Goal: Information Seeking & Learning: Learn about a topic

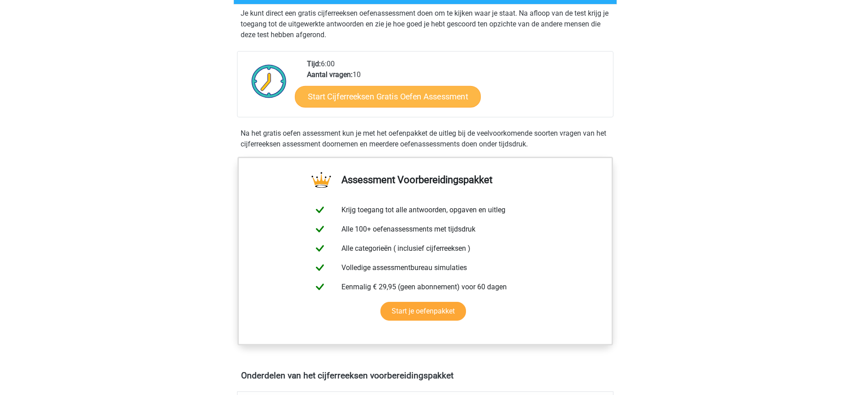
scroll to position [134, 0]
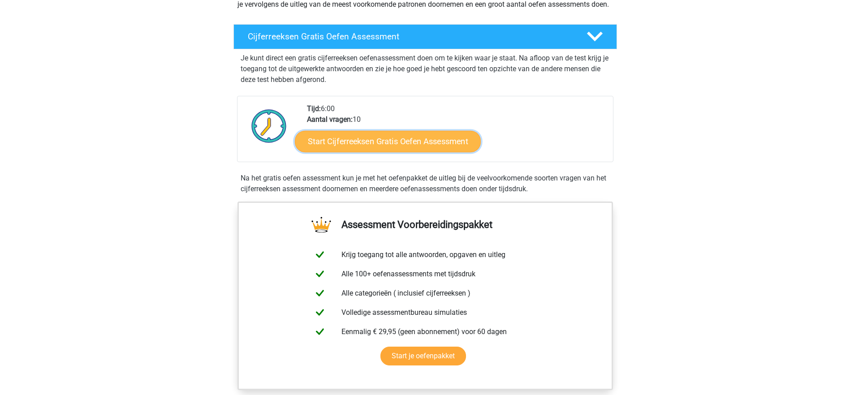
click at [380, 152] on link "Start Cijferreeksen Gratis Oefen Assessment" at bounding box center [388, 141] width 186 height 22
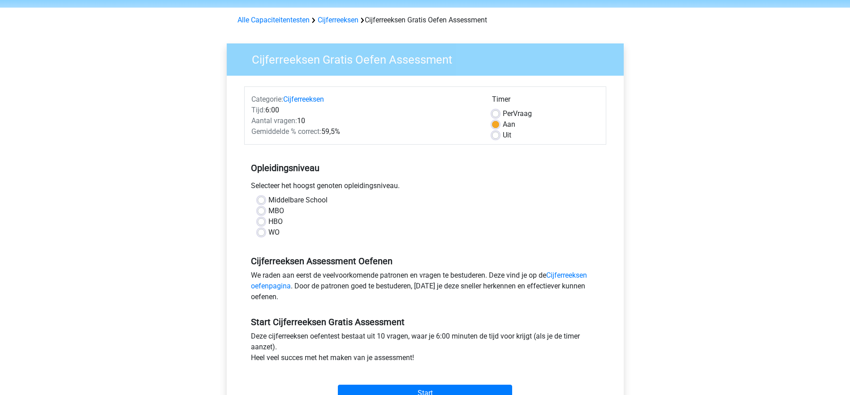
scroll to position [45, 0]
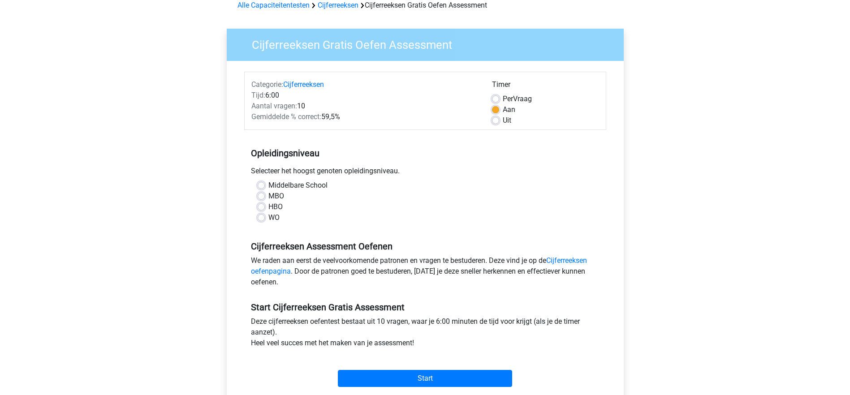
click at [282, 190] on label "Middelbare School" at bounding box center [297, 185] width 59 height 11
click at [265, 189] on input "Middelbare School" at bounding box center [261, 184] width 7 height 9
radio input "true"
click at [276, 208] on label "HBO" at bounding box center [275, 207] width 14 height 11
click at [265, 208] on input "HBO" at bounding box center [261, 206] width 7 height 9
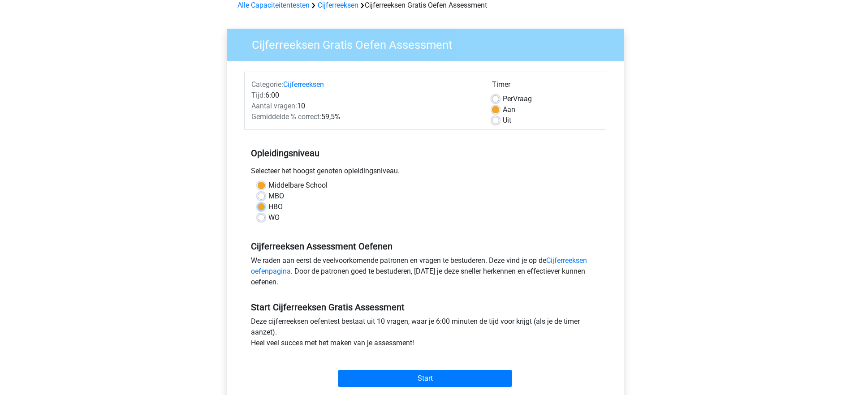
radio input "true"
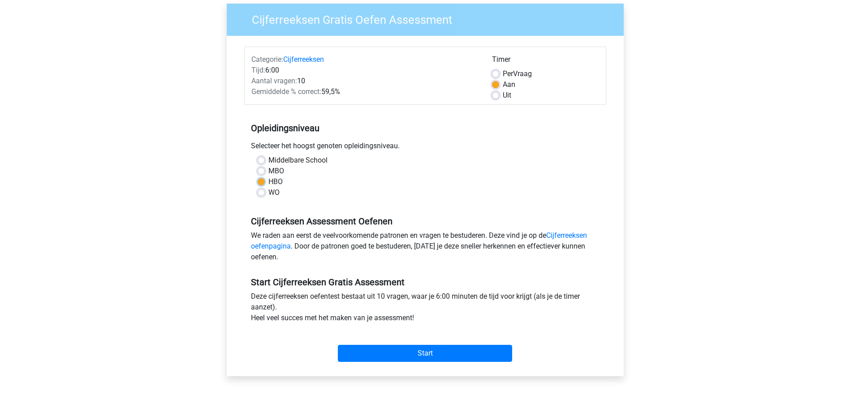
scroll to position [90, 0]
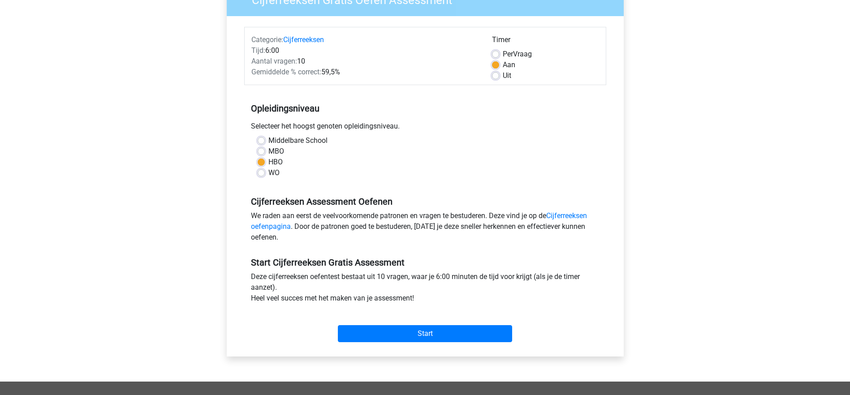
click at [426, 324] on div "Start" at bounding box center [425, 326] width 362 height 31
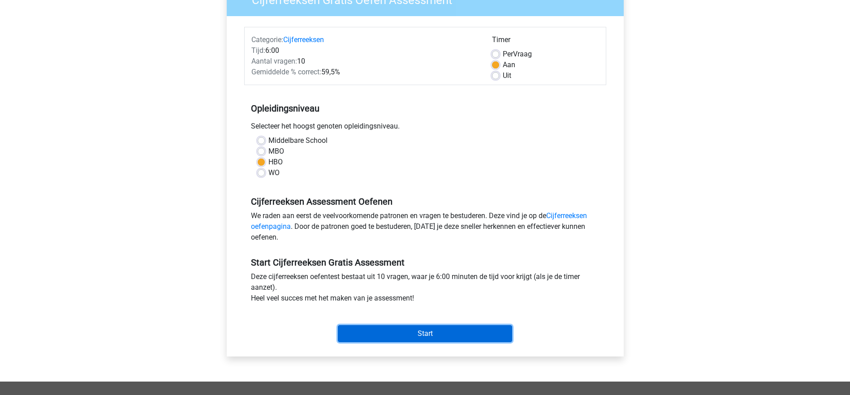
click at [421, 338] on input "Start" at bounding box center [425, 333] width 174 height 17
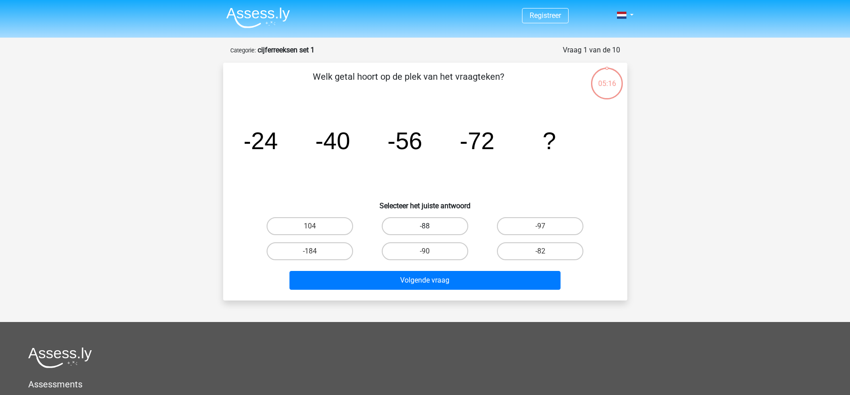
click at [444, 219] on label "-88" at bounding box center [425, 226] width 86 height 18
click at [431, 226] on input "-88" at bounding box center [428, 229] width 6 height 6
radio input "true"
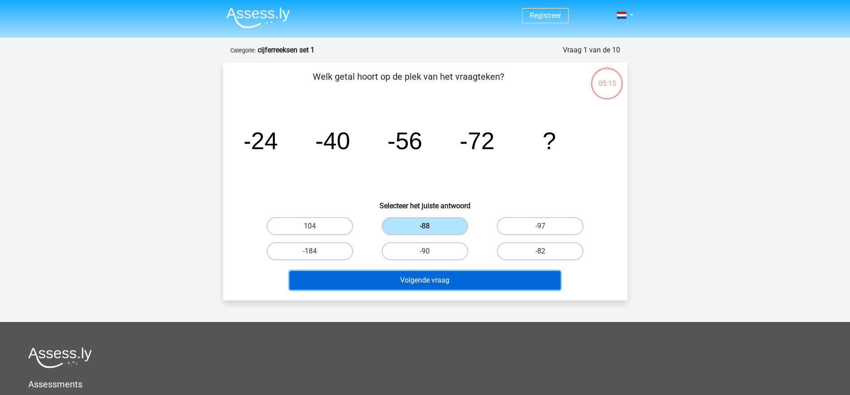
click at [444, 284] on button "Volgende vraag" at bounding box center [424, 280] width 271 height 19
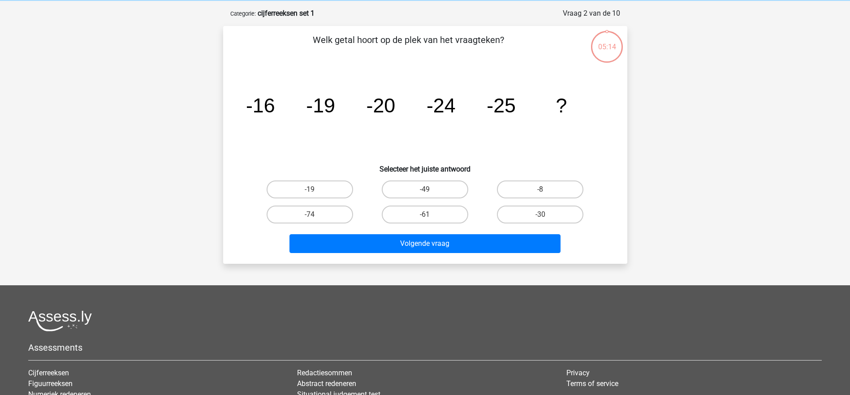
scroll to position [45, 0]
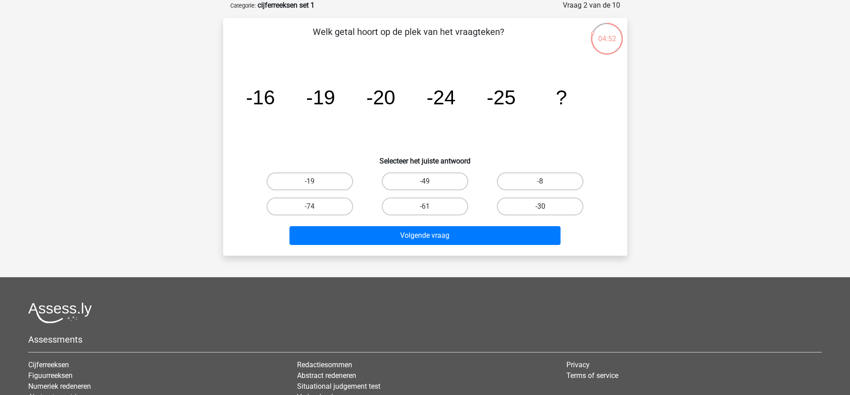
click at [547, 204] on label "-30" at bounding box center [540, 207] width 86 height 18
click at [546, 207] on input "-30" at bounding box center [543, 210] width 6 height 6
radio input "true"
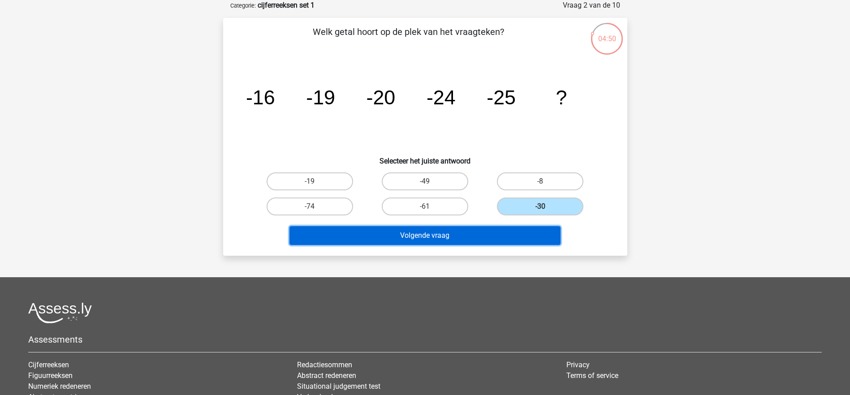
click at [433, 232] on button "Volgende vraag" at bounding box center [424, 235] width 271 height 19
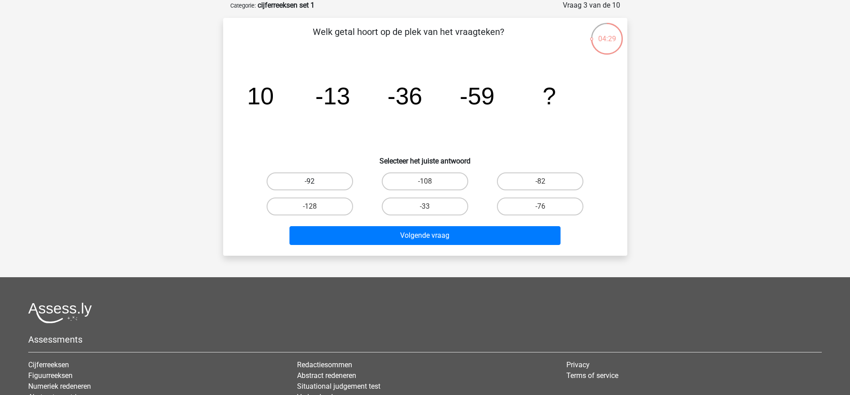
click at [326, 189] on label "-92" at bounding box center [310, 182] width 86 height 18
click at [315, 187] on input "-92" at bounding box center [313, 184] width 6 height 6
radio input "true"
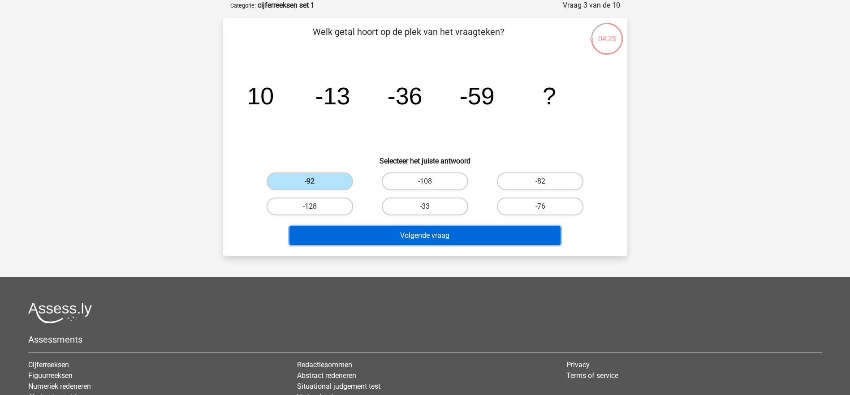
click at [434, 242] on button "Volgende vraag" at bounding box center [424, 235] width 271 height 19
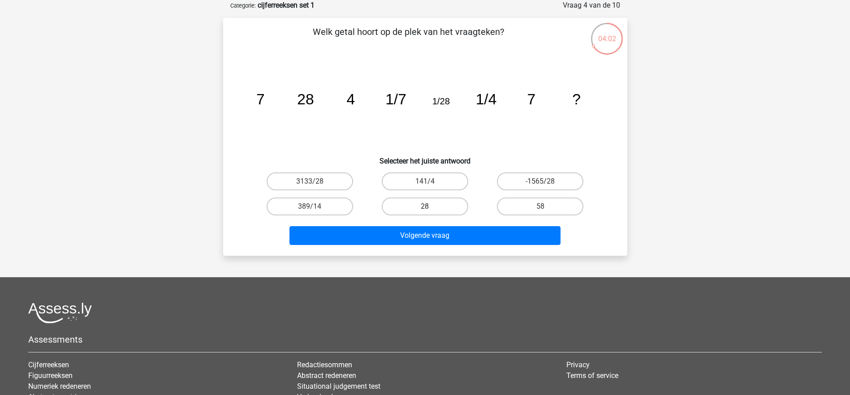
click at [420, 207] on label "28" at bounding box center [425, 207] width 86 height 18
click at [425, 207] on input "28" at bounding box center [428, 210] width 6 height 6
radio input "true"
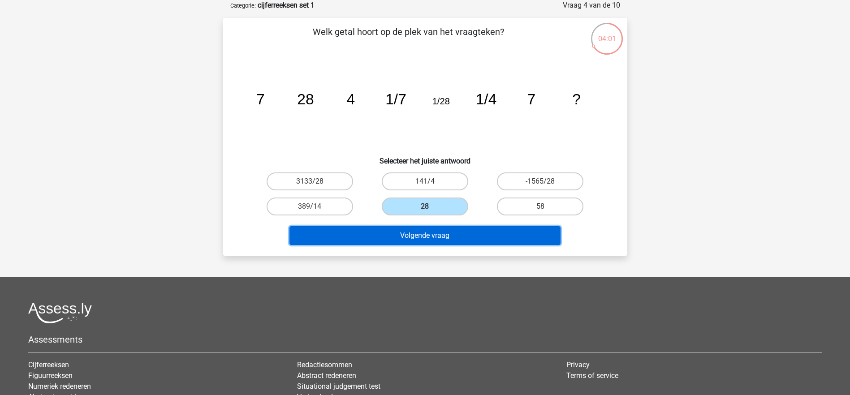
click at [444, 236] on button "Volgende vraag" at bounding box center [424, 235] width 271 height 19
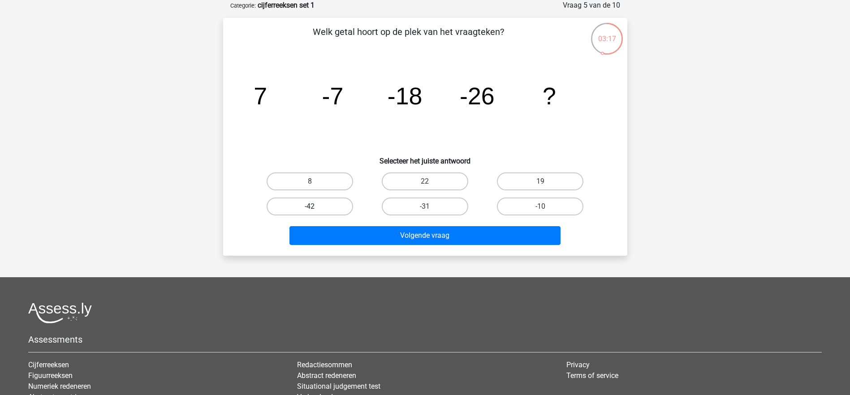
click at [342, 207] on label "-42" at bounding box center [310, 207] width 86 height 18
click at [315, 207] on input "-42" at bounding box center [313, 210] width 6 height 6
radio input "true"
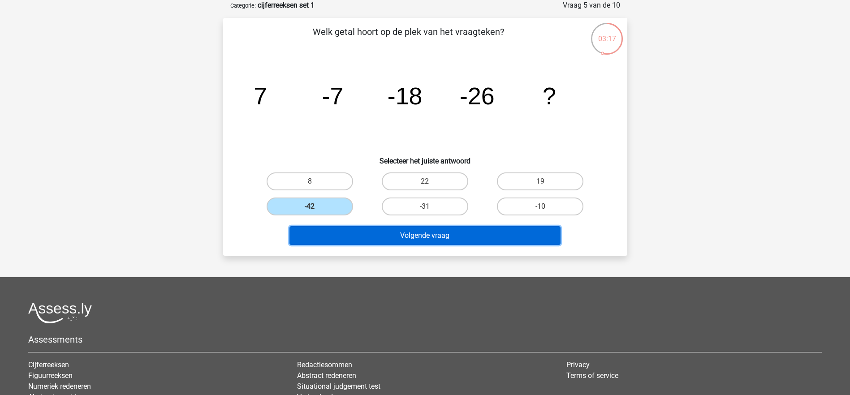
click at [392, 231] on button "Volgende vraag" at bounding box center [424, 235] width 271 height 19
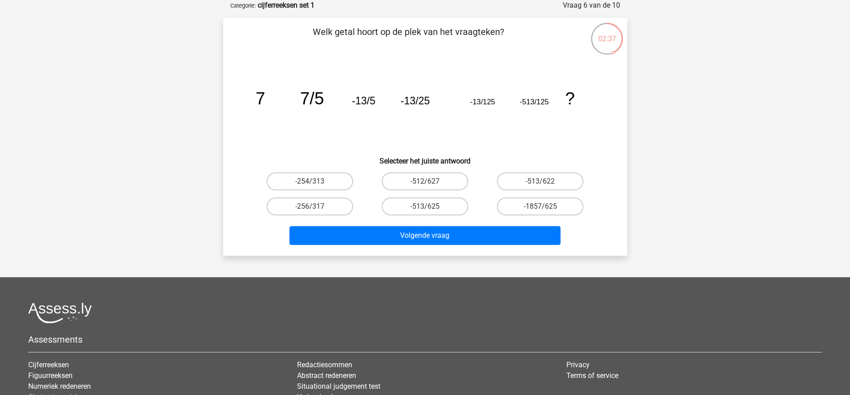
click at [427, 207] on input "-513/625" at bounding box center [428, 210] width 6 height 6
radio input "true"
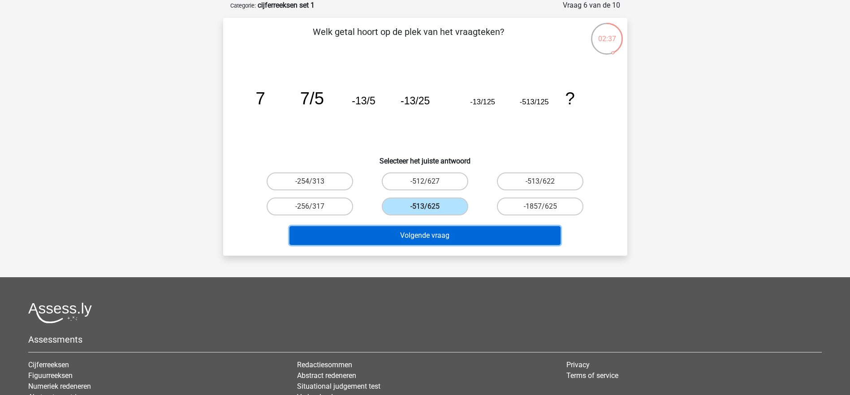
click at [427, 240] on button "Volgende vraag" at bounding box center [424, 235] width 271 height 19
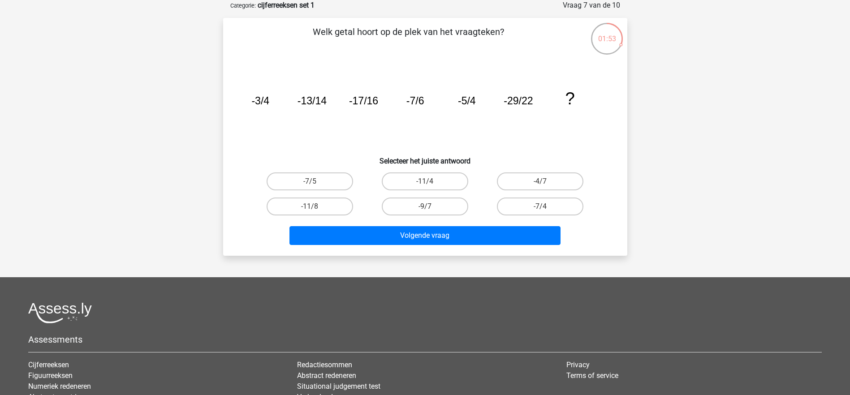
click at [418, 168] on div "Welk getal hoort op de plek van het vraagteken? image/svg+xml -3/4 -13/14 -17/1…" at bounding box center [425, 137] width 397 height 224
click at [319, 181] on label "-7/5" at bounding box center [310, 182] width 86 height 18
click at [315, 181] on input "-7/5" at bounding box center [313, 184] width 6 height 6
radio input "true"
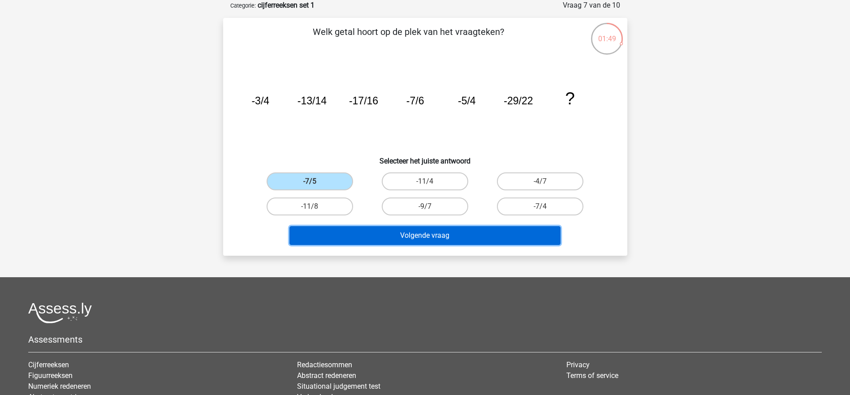
click at [425, 237] on button "Volgende vraag" at bounding box center [424, 235] width 271 height 19
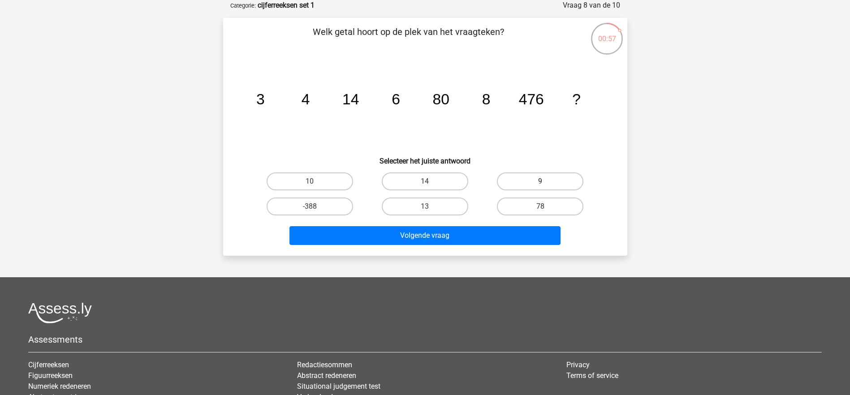
click at [548, 182] on label "9" at bounding box center [540, 182] width 86 height 18
click at [546, 182] on input "9" at bounding box center [543, 184] width 6 height 6
radio input "true"
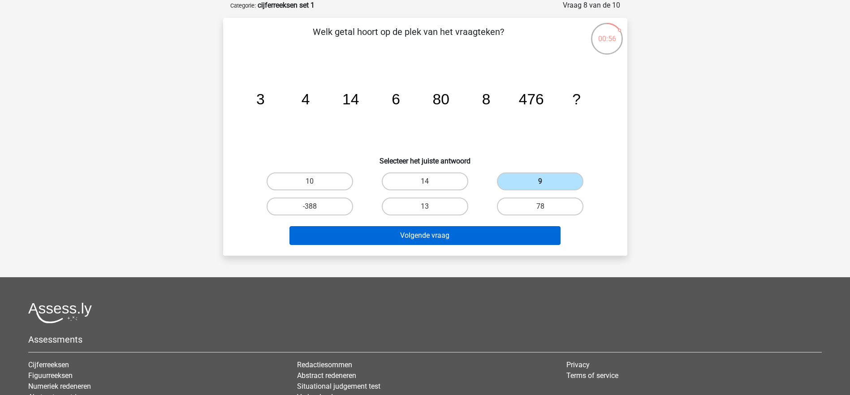
click at [405, 226] on div "Volgende vraag" at bounding box center [424, 234] width 375 height 30
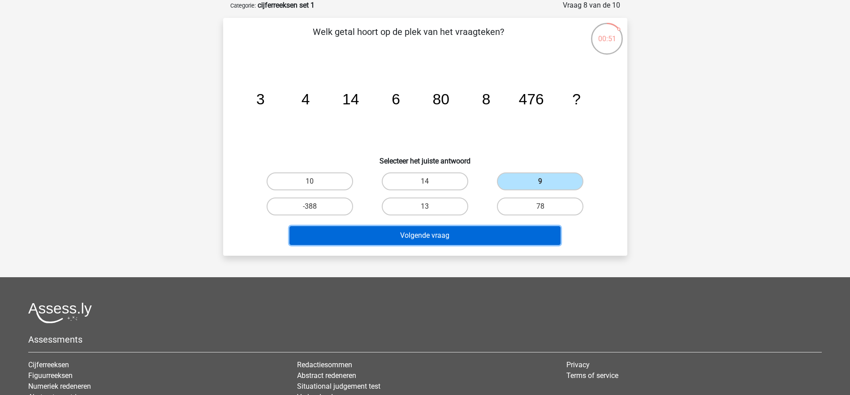
click at [463, 236] on button "Volgende vraag" at bounding box center [424, 235] width 271 height 19
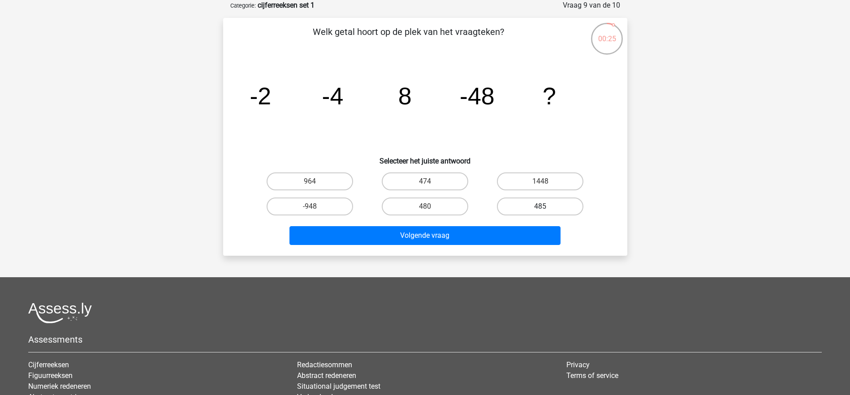
click at [538, 211] on label "485" at bounding box center [540, 207] width 86 height 18
click at [540, 211] on input "485" at bounding box center [543, 210] width 6 height 6
radio input "true"
click at [444, 206] on label "480" at bounding box center [425, 207] width 86 height 18
click at [431, 207] on input "480" at bounding box center [428, 210] width 6 height 6
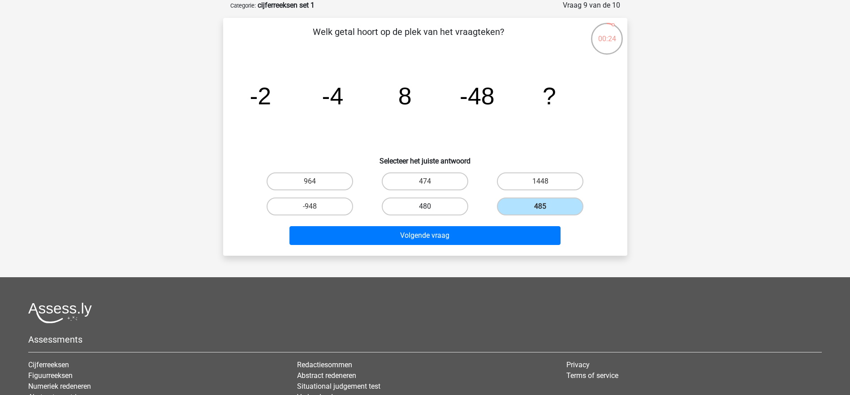
radio input "true"
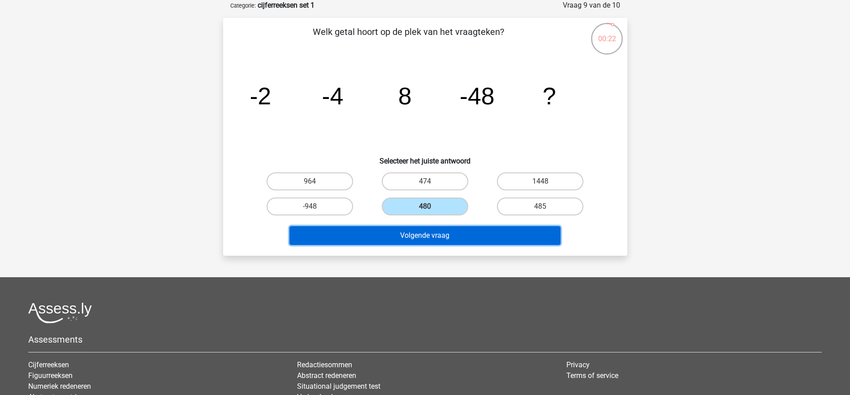
click at [451, 236] on button "Volgende vraag" at bounding box center [424, 235] width 271 height 19
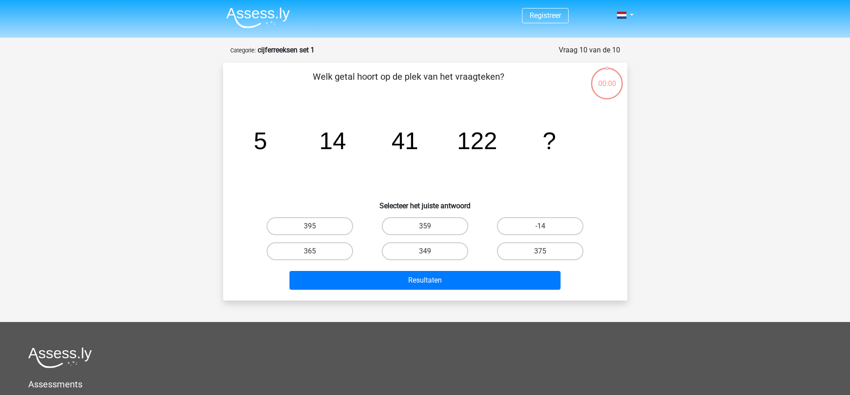
scroll to position [45, 0]
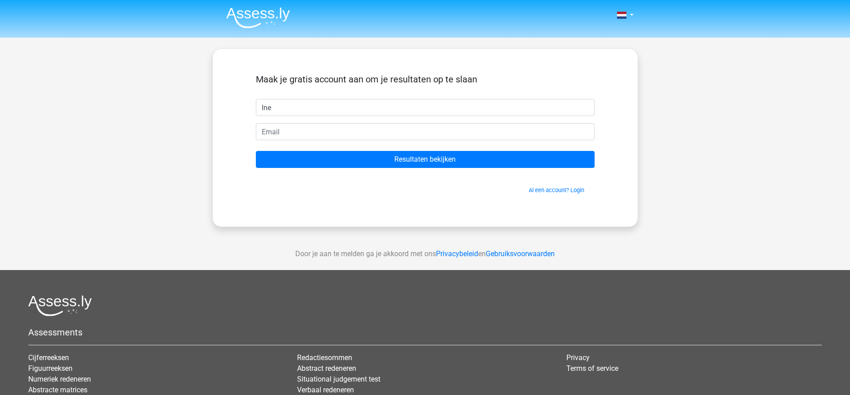
type input "Ine"
type input "[EMAIL_ADDRESS][DOMAIN_NAME]"
drag, startPoint x: 408, startPoint y: 187, endPoint x: 412, endPoint y: 177, distance: 11.1
click at [409, 186] on span "Al een account? Login" at bounding box center [425, 190] width 332 height 9
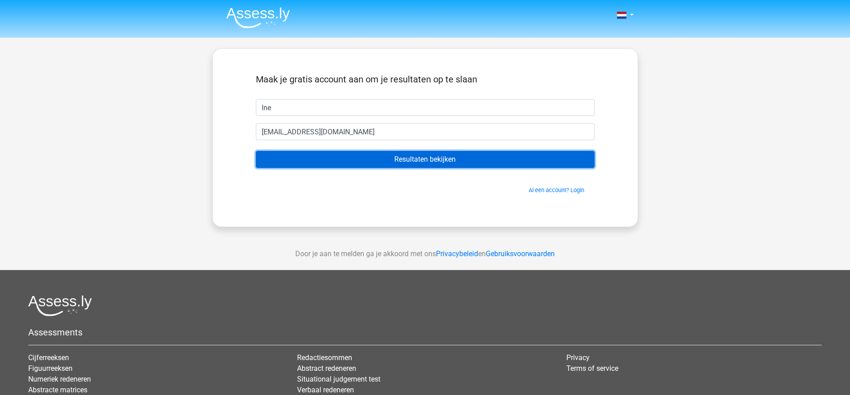
click at [419, 164] on input "Resultaten bekijken" at bounding box center [425, 159] width 339 height 17
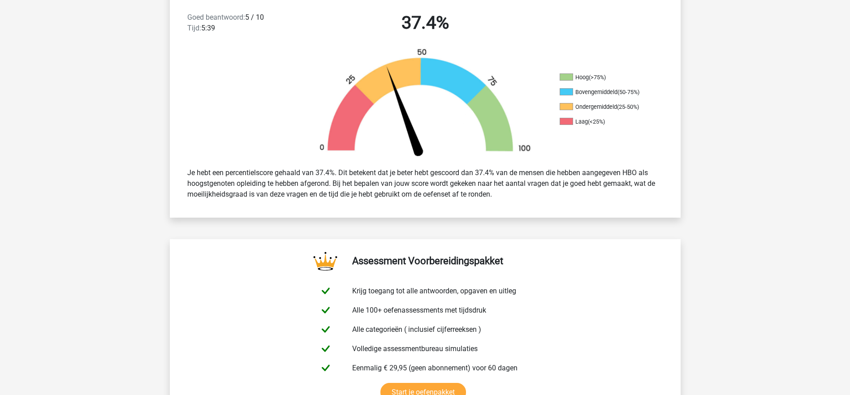
scroll to position [269, 0]
